Goal: Task Accomplishment & Management: Use online tool/utility

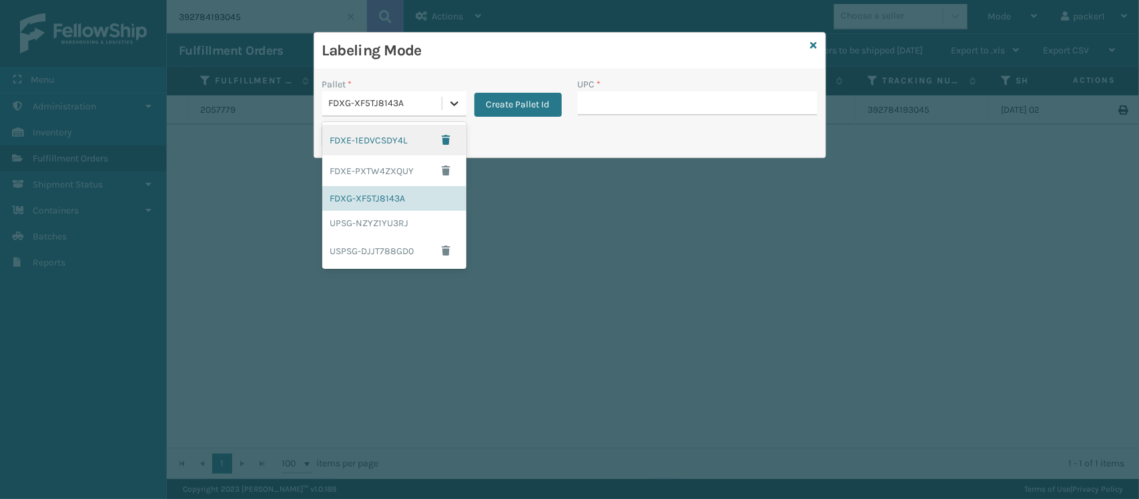
click at [455, 107] on icon at bounding box center [454, 103] width 13 height 13
click at [379, 248] on div "USPSG-DJJT788GD0" at bounding box center [394, 251] width 144 height 31
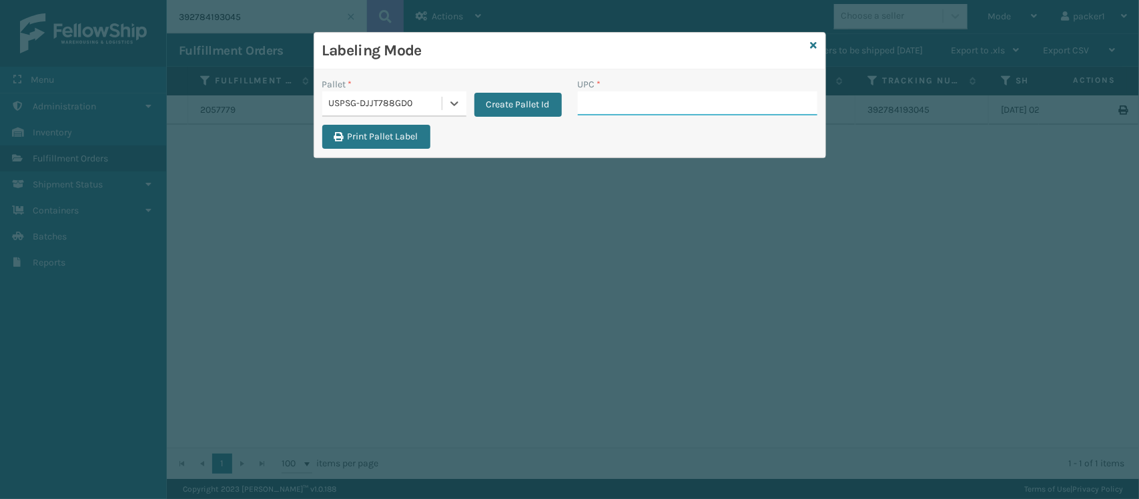
click at [601, 103] on input "UPC *" at bounding box center [698, 103] width 240 height 24
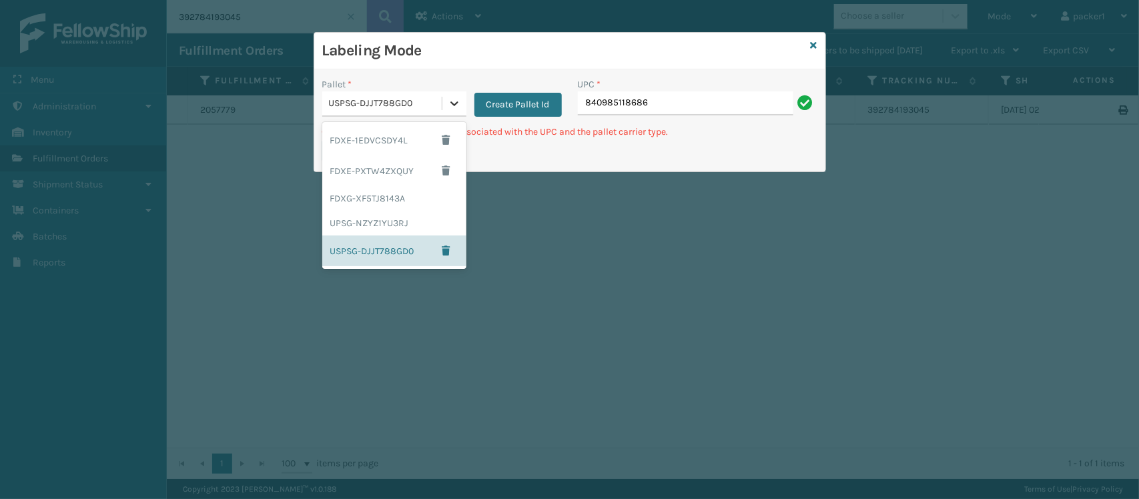
click at [450, 105] on icon at bounding box center [454, 103] width 13 height 13
click at [366, 197] on div "FDXG-XF5TJ8143A" at bounding box center [394, 198] width 144 height 25
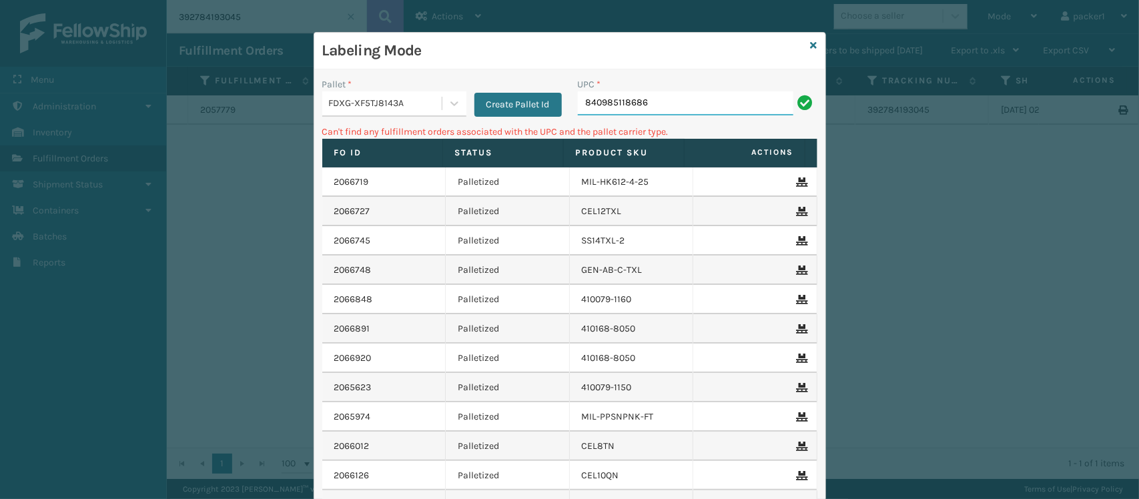
click at [664, 110] on input "840985118686" at bounding box center [686, 103] width 216 height 24
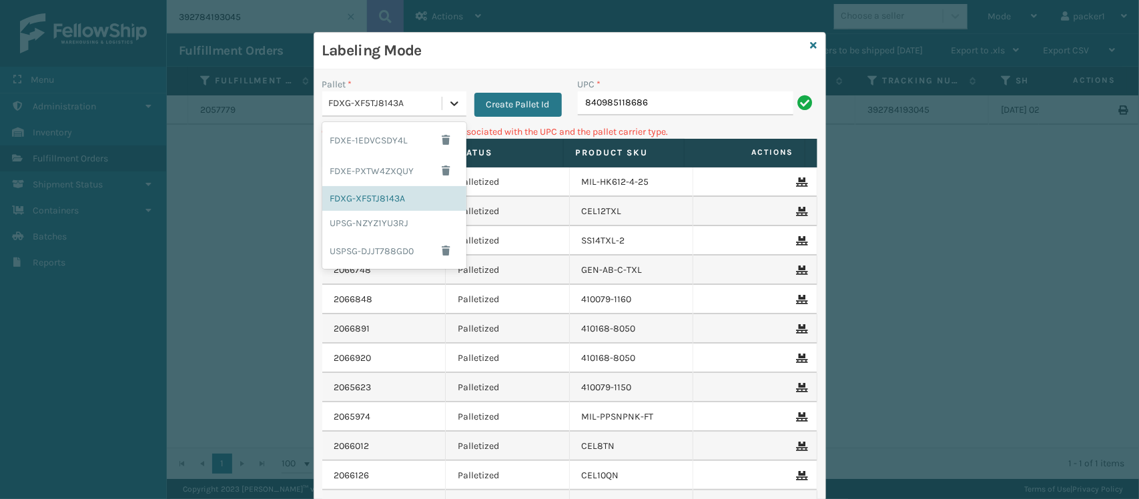
click at [450, 103] on icon at bounding box center [454, 103] width 8 height 5
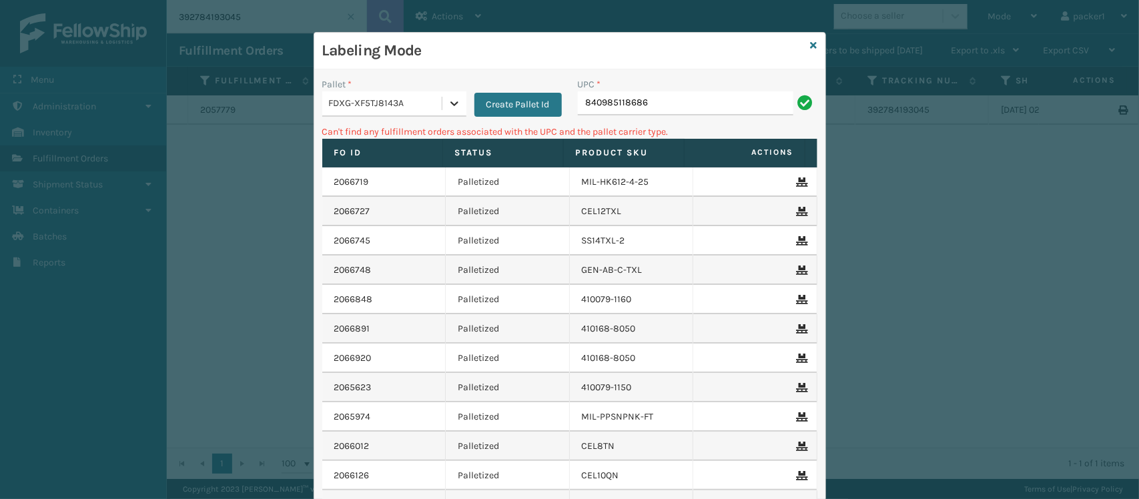
click at [450, 105] on icon at bounding box center [454, 103] width 8 height 5
click at [481, 101] on button "Create Pallet Id" at bounding box center [517, 105] width 87 height 24
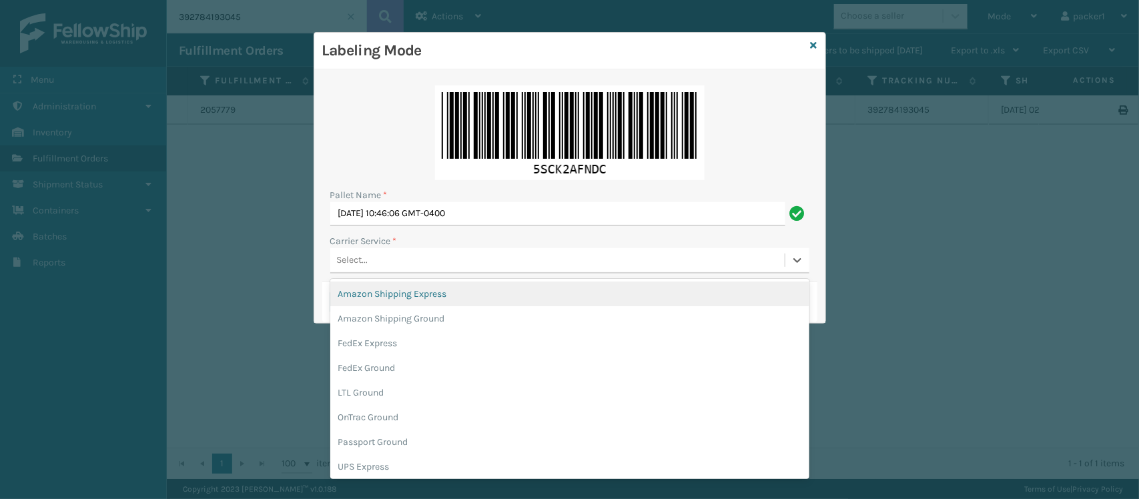
click at [370, 252] on div "Select..." at bounding box center [557, 261] width 454 height 22
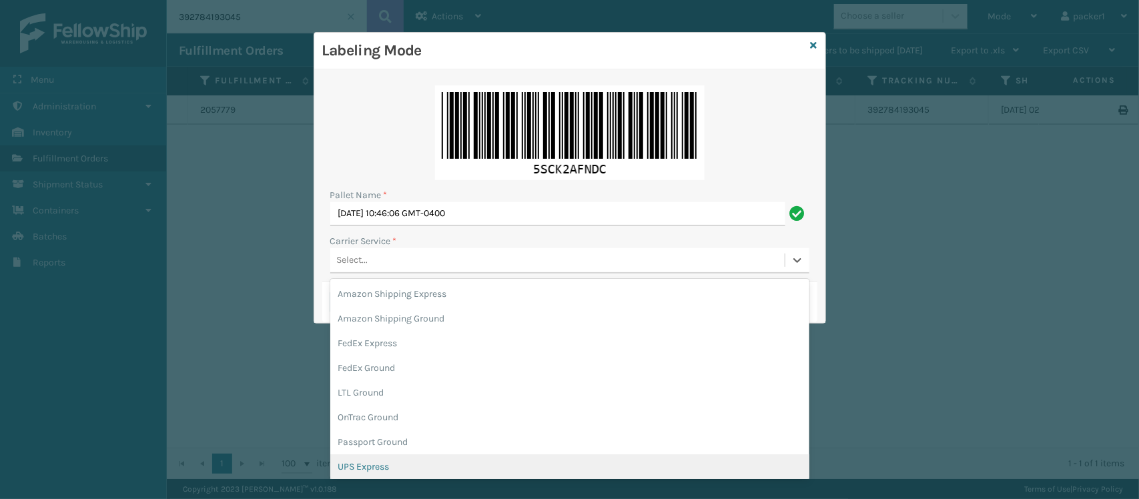
click at [378, 467] on div "UPS Express" at bounding box center [569, 466] width 479 height 25
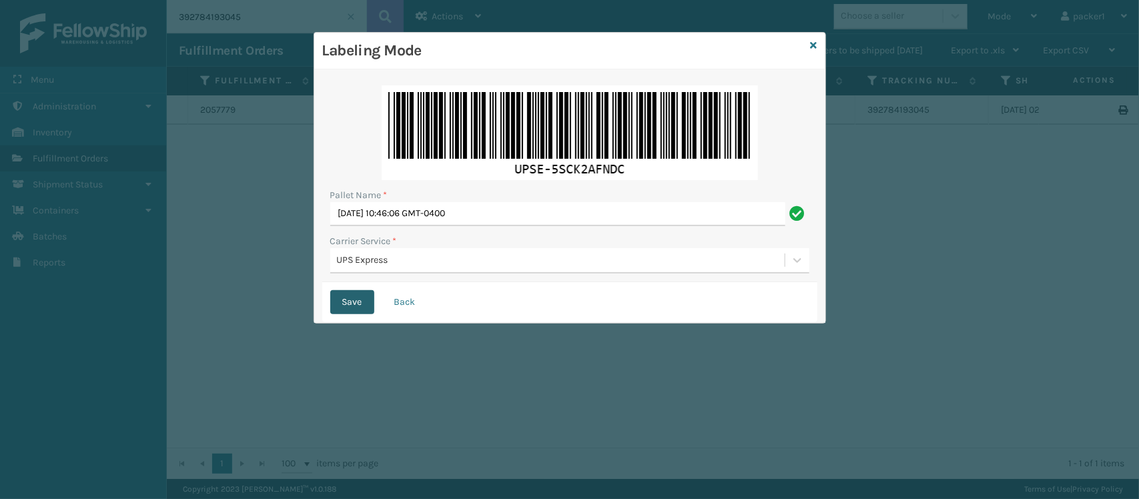
click at [352, 304] on button "Save" at bounding box center [352, 302] width 44 height 24
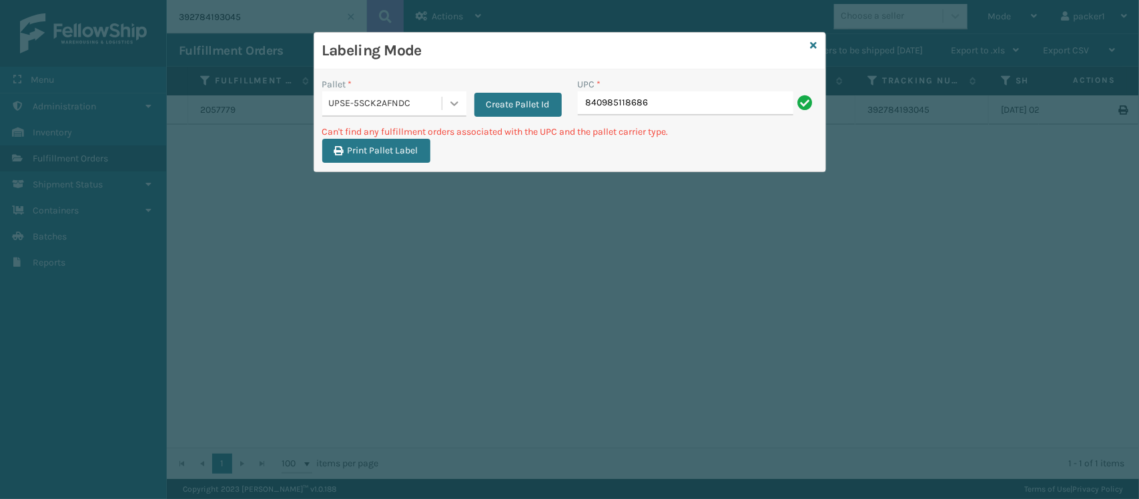
click at [457, 104] on icon at bounding box center [454, 103] width 13 height 13
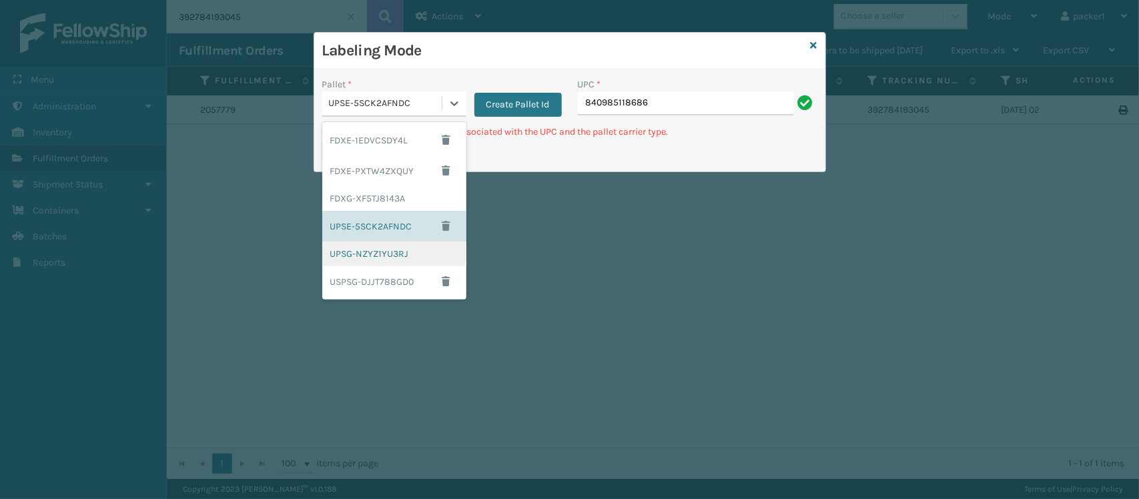
click at [349, 255] on div "UPSG-NZYZ1YU3RJ" at bounding box center [394, 254] width 144 height 25
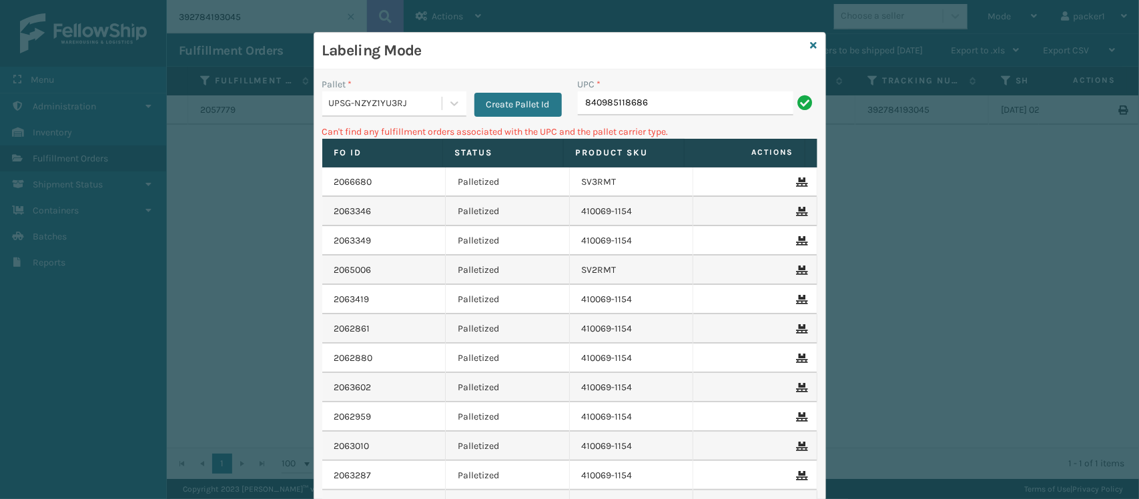
click at [349, 255] on td "2063349" at bounding box center [384, 240] width 124 height 29
click at [731, 92] on input "840985118686" at bounding box center [686, 103] width 216 height 24
type input "8"
